Goal: Task Accomplishment & Management: Manage account settings

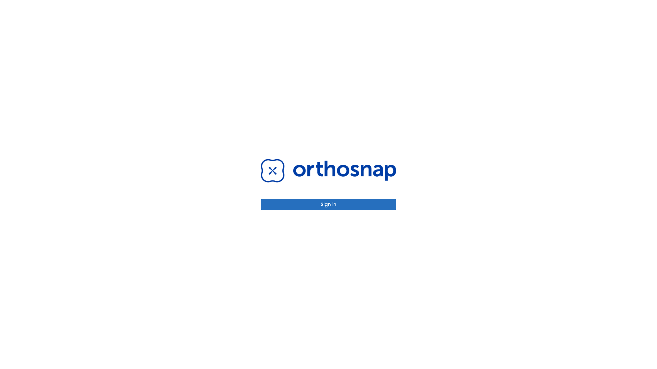
click at [328, 205] on button "Sign in" at bounding box center [328, 204] width 135 height 11
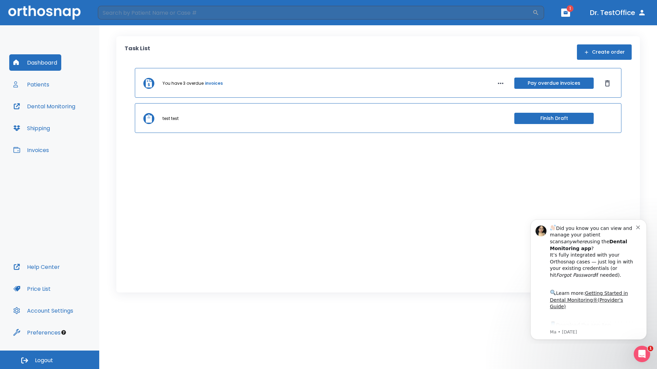
click at [50, 360] on span "Logout" at bounding box center [44, 361] width 18 height 8
